Goal: Find contact information: Obtain details needed to contact an individual or organization

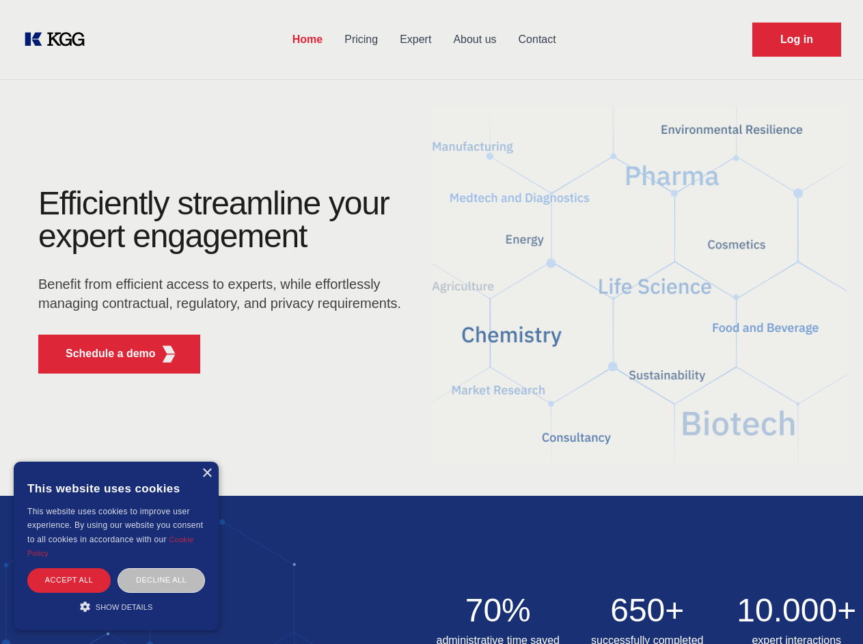
click at [431, 322] on div "Efficiently streamline your expert engagement Benefit from efficient access to …" at bounding box center [223, 285] width 415 height 197
click at [102, 354] on p "Schedule a demo" at bounding box center [111, 354] width 90 height 16
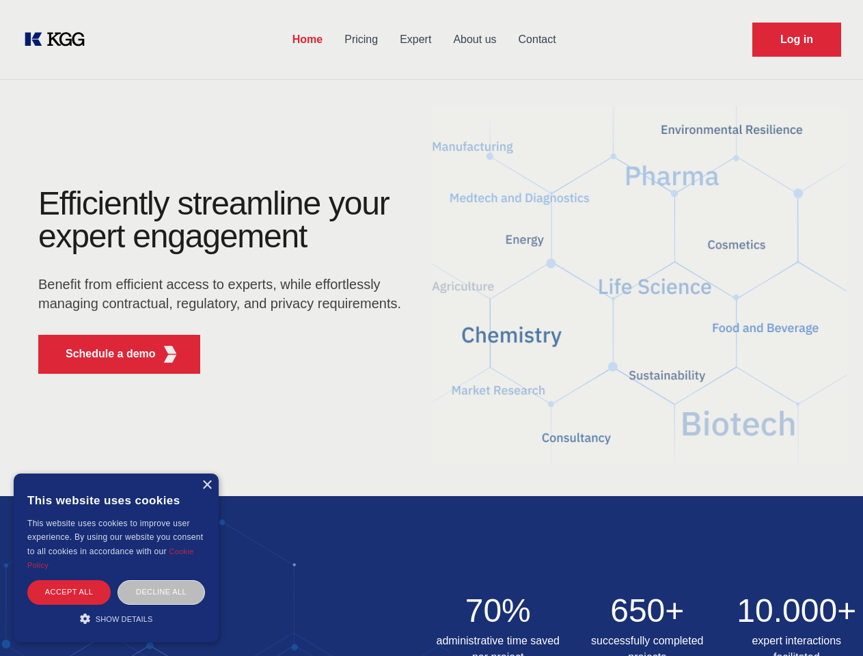
click at [206, 473] on div "× This website uses cookies This website uses cookies to improve user experienc…" at bounding box center [116, 557] width 205 height 169
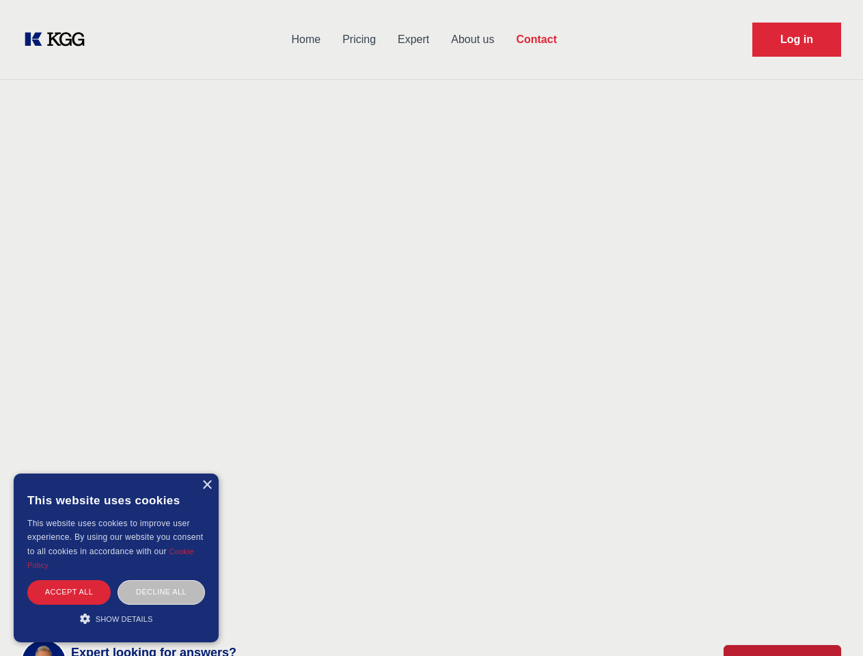
click at [69, 580] on div "Accept all" at bounding box center [68, 592] width 83 height 24
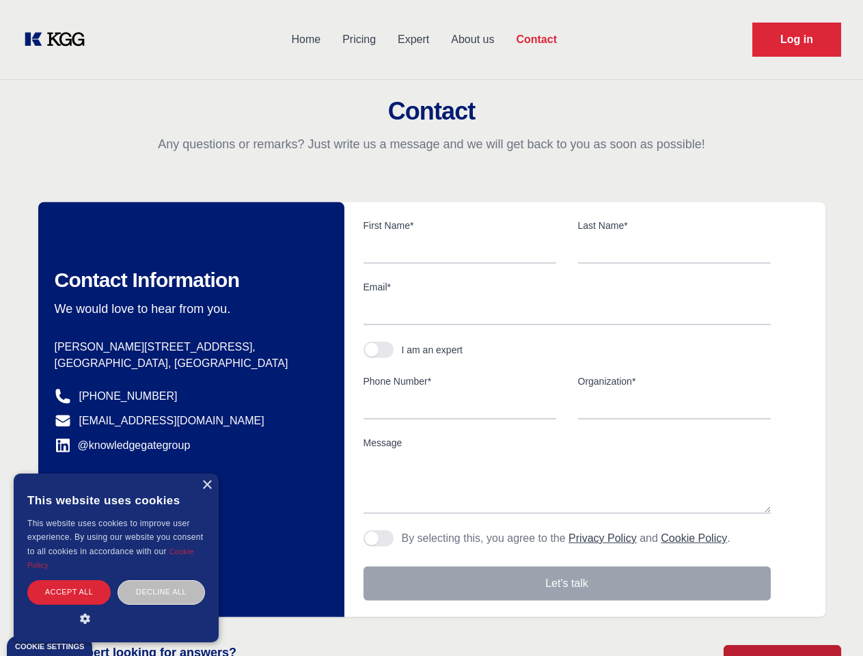
click at [161, 580] on div "Decline all" at bounding box center [160, 592] width 87 height 24
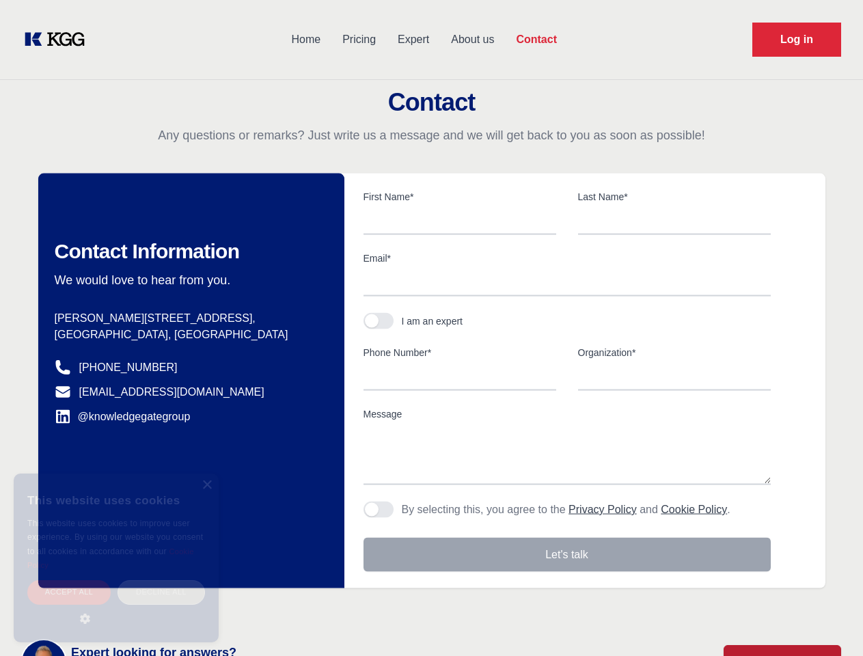
click at [116, 607] on main "Contact Any questions or remarks? Just write us a message and we will get back …" at bounding box center [431, 355] width 863 height 711
